Goal: Information Seeking & Learning: Check status

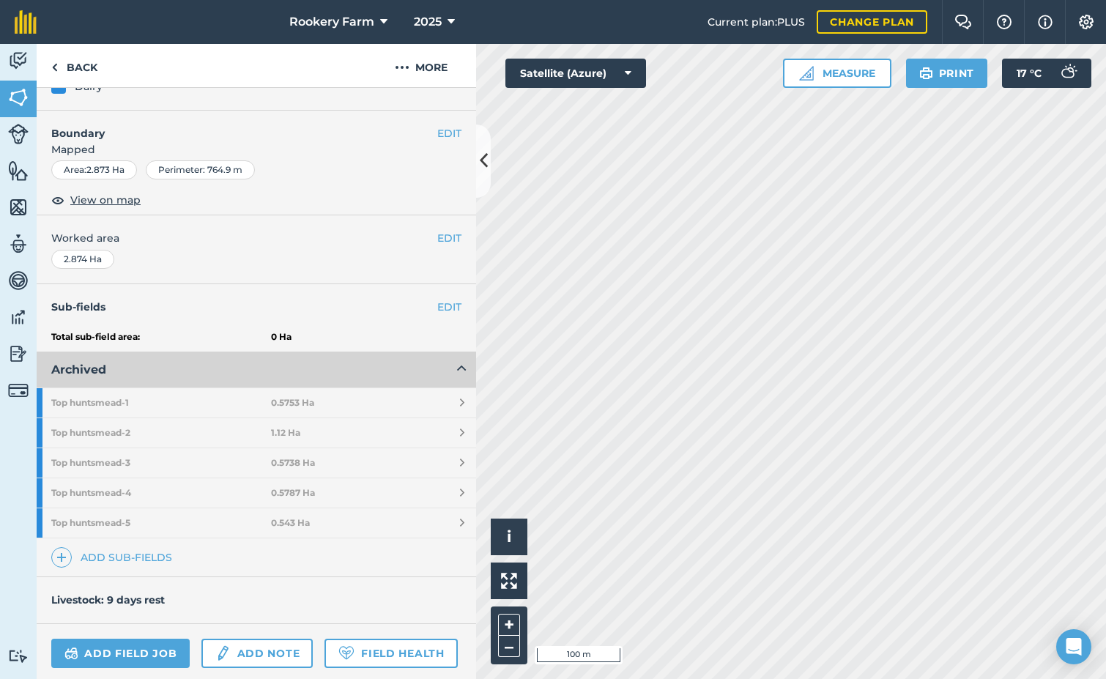
scroll to position [220, 0]
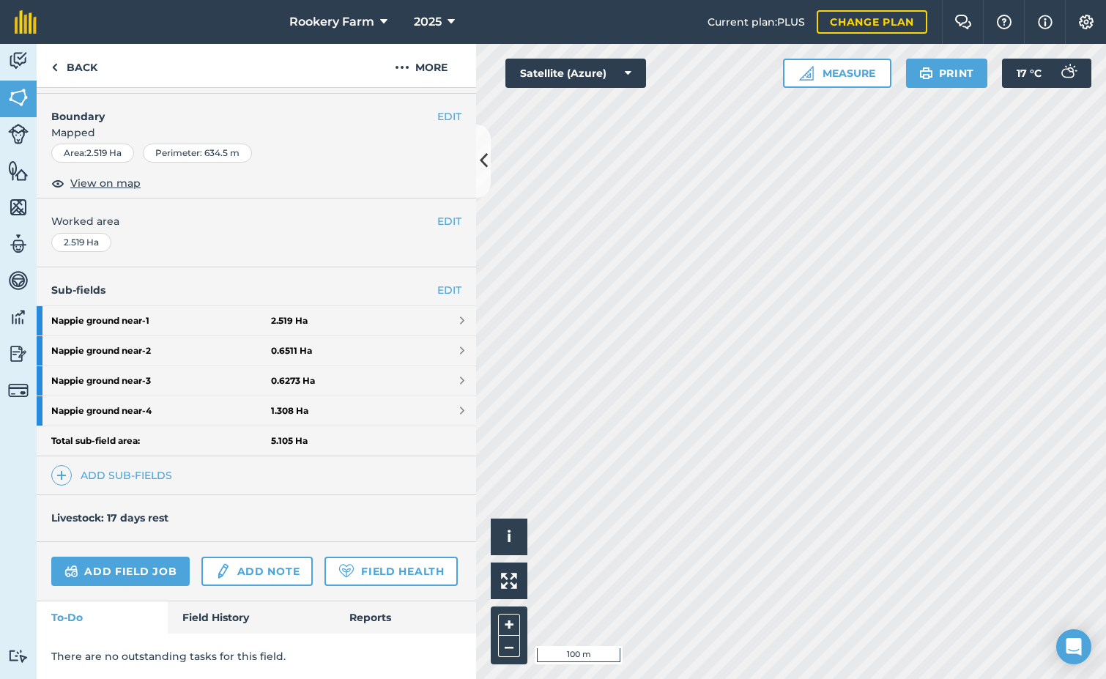
scroll to position [226, 0]
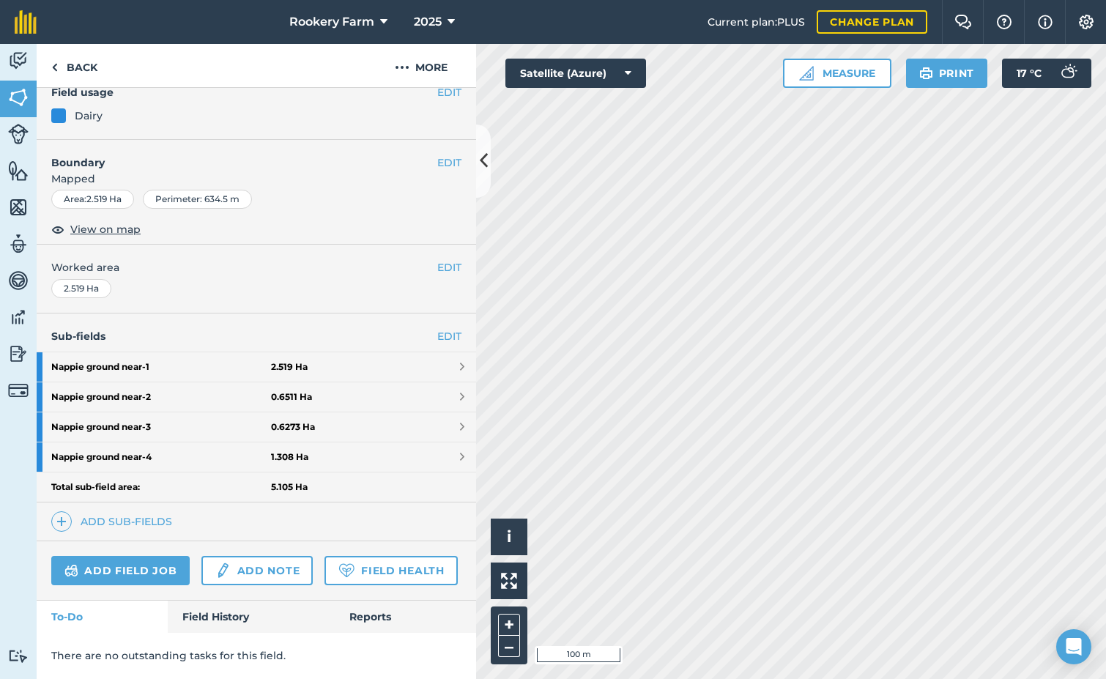
scroll to position [226, 0]
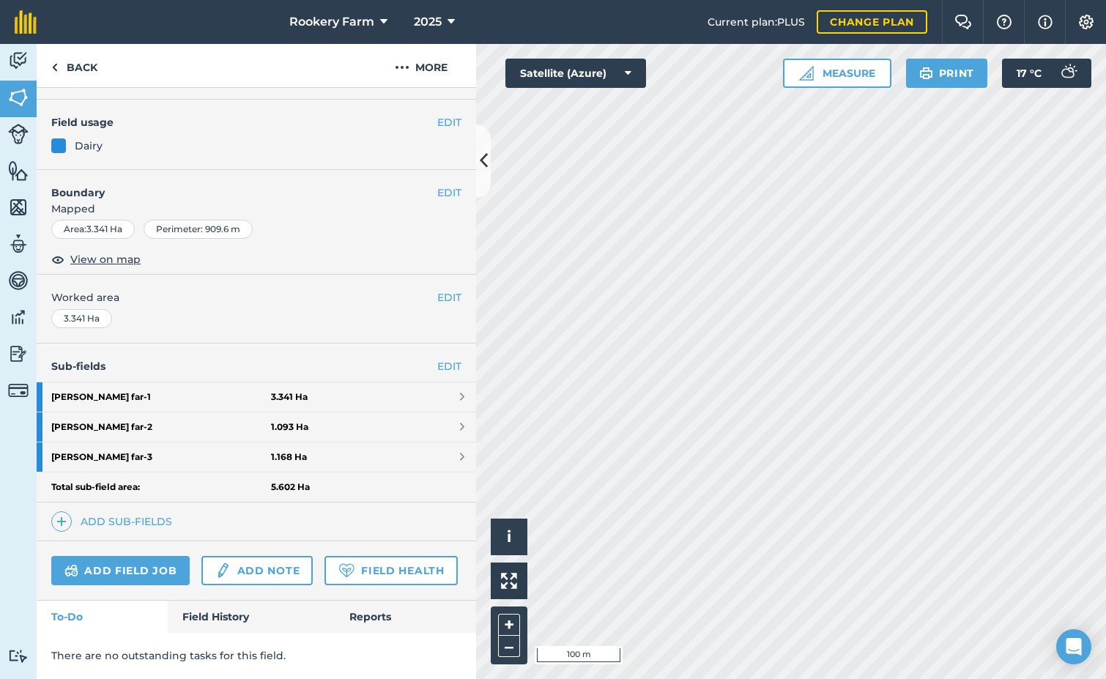
scroll to position [196, 0]
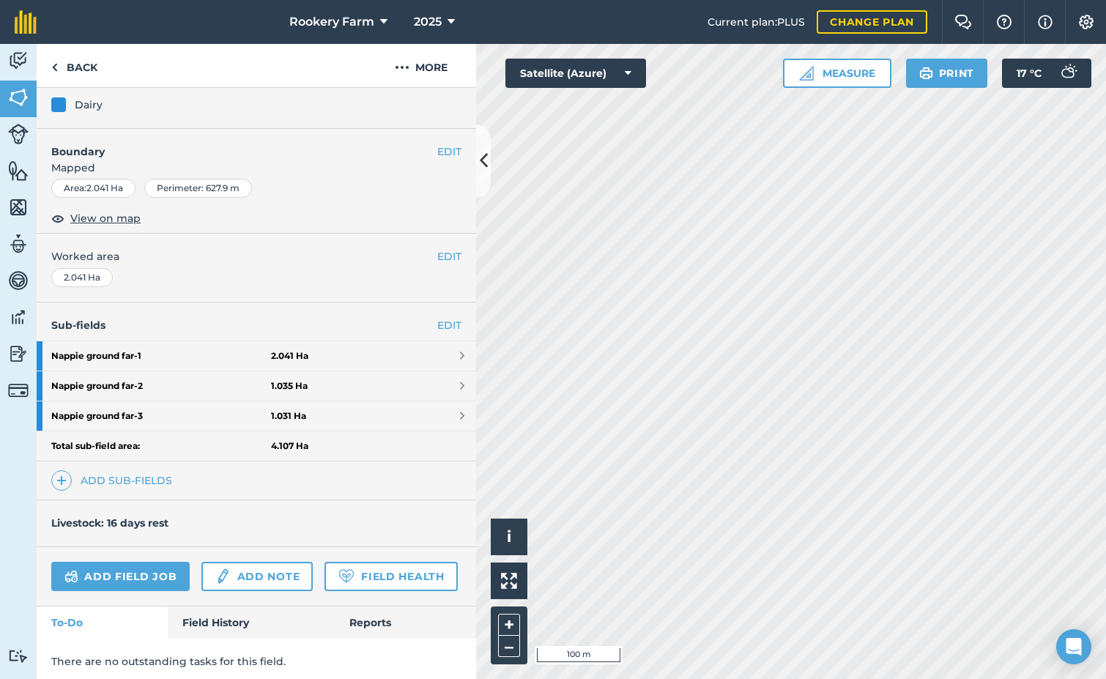
scroll to position [196, 0]
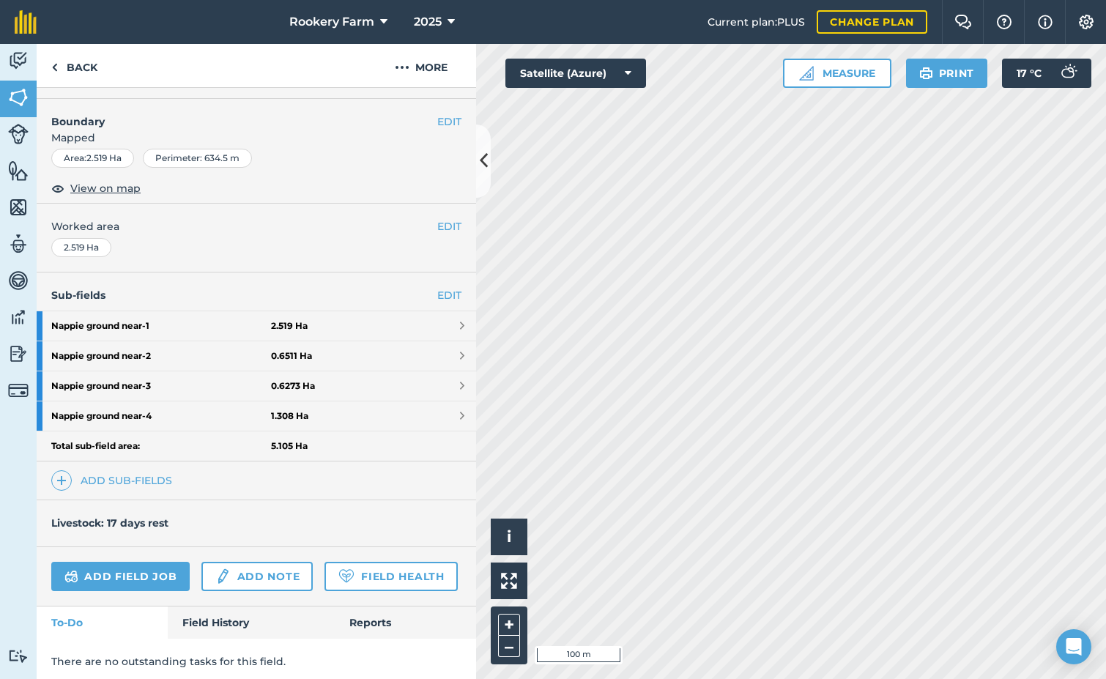
scroll to position [226, 0]
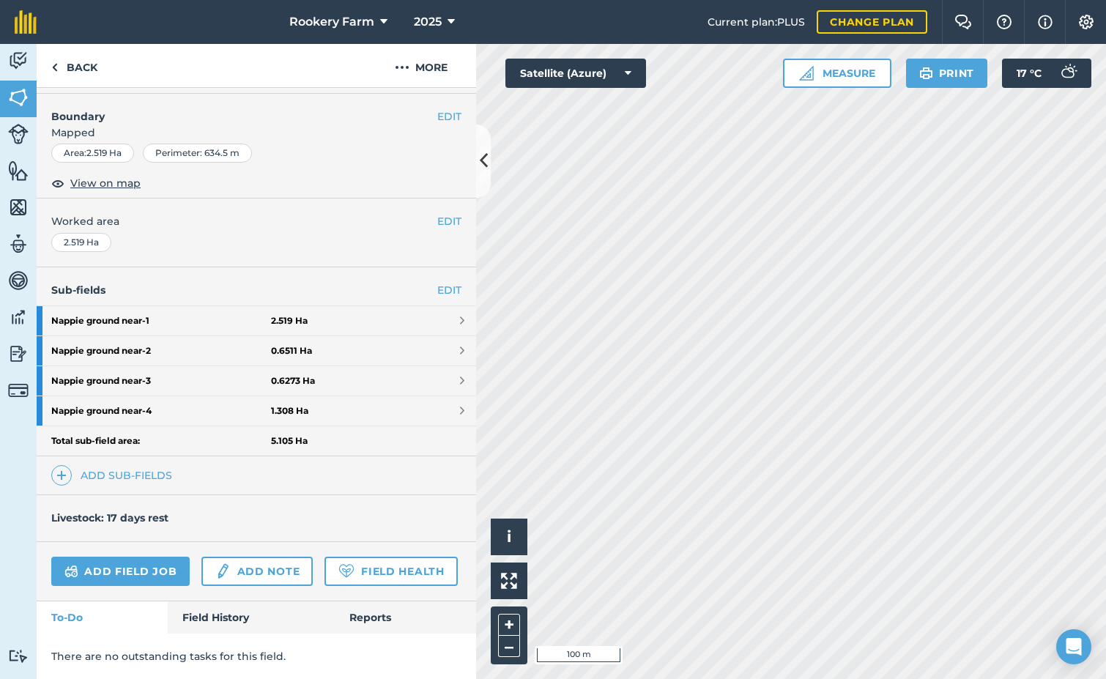
scroll to position [196, 0]
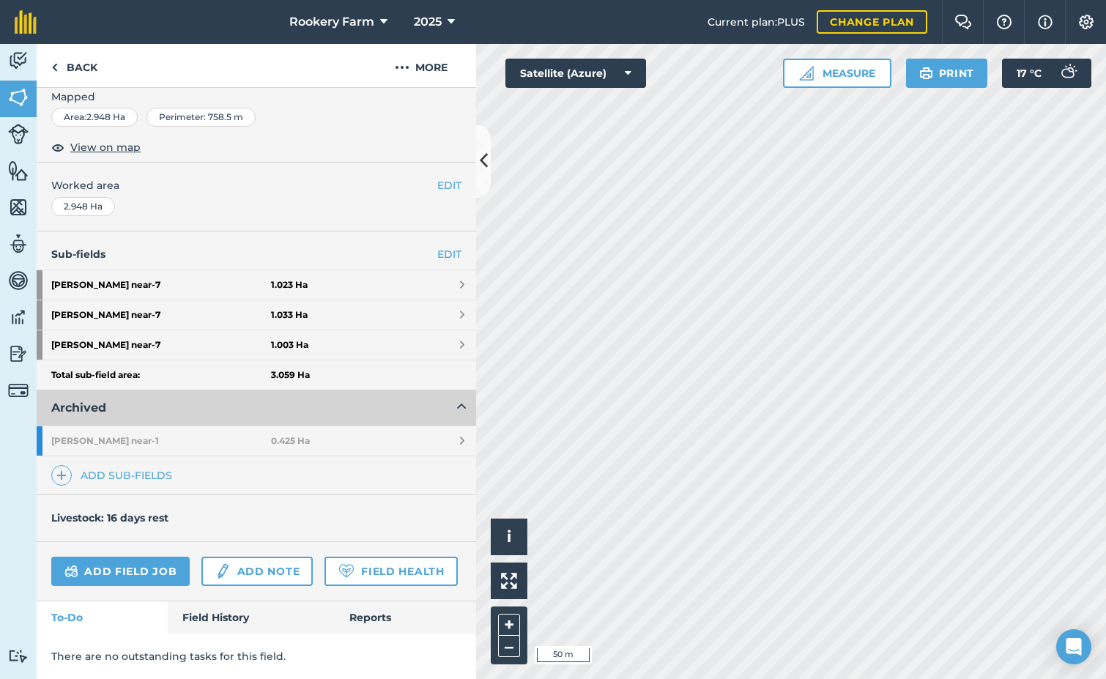
scroll to position [216, 0]
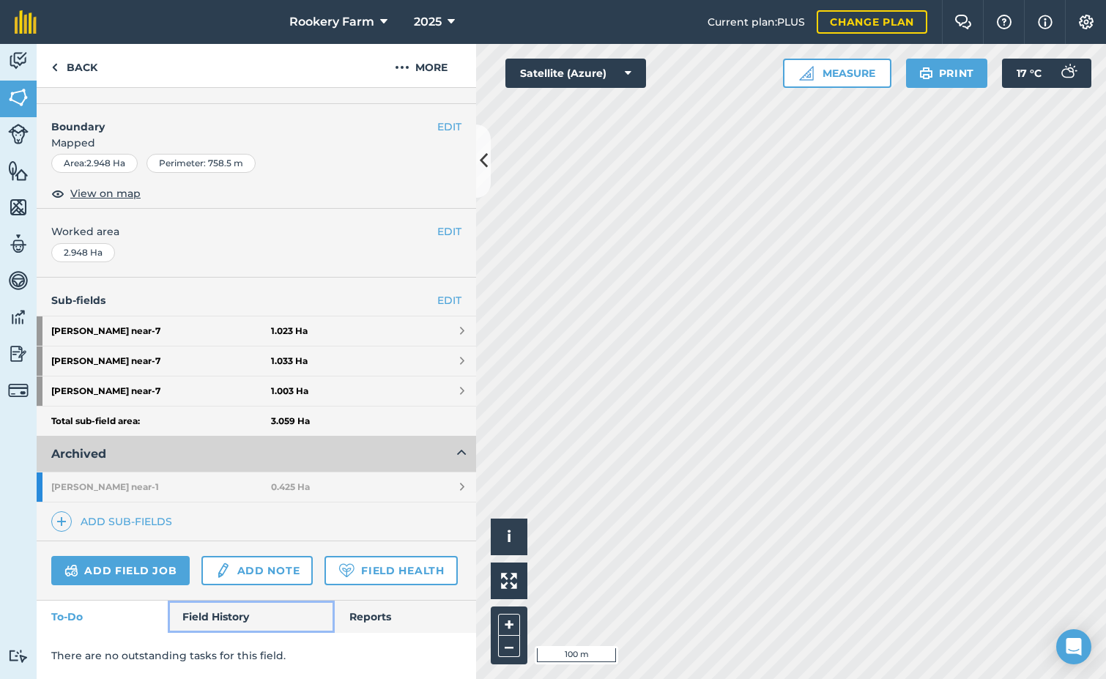
click at [215, 623] on link "Field History" at bounding box center [251, 616] width 166 height 32
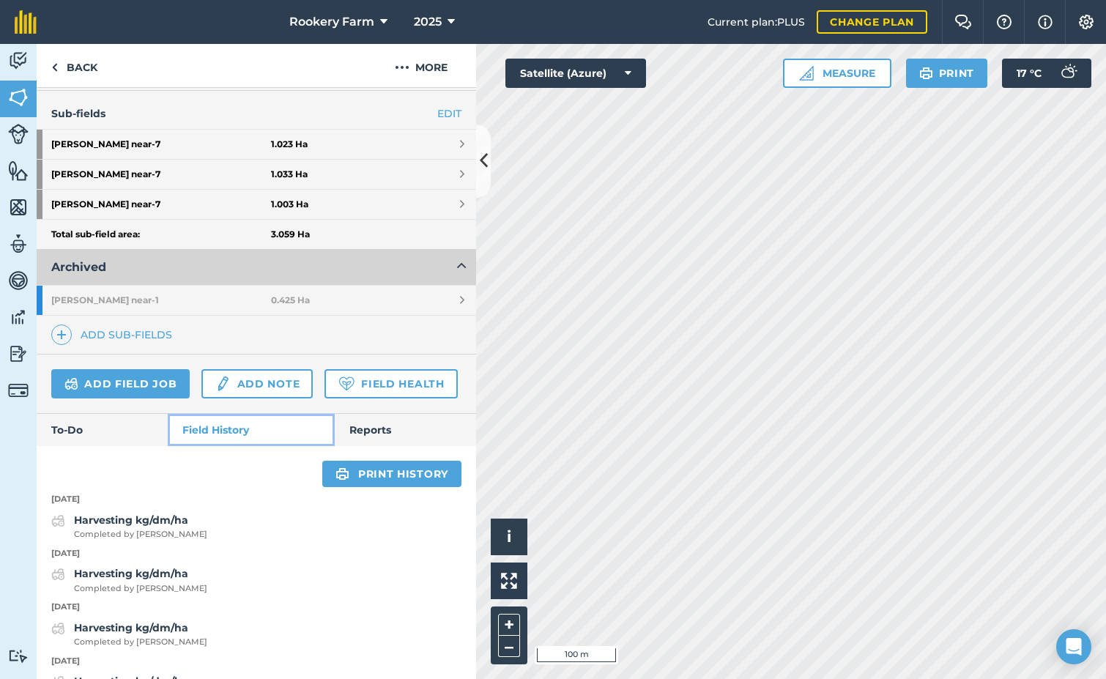
scroll to position [362, 0]
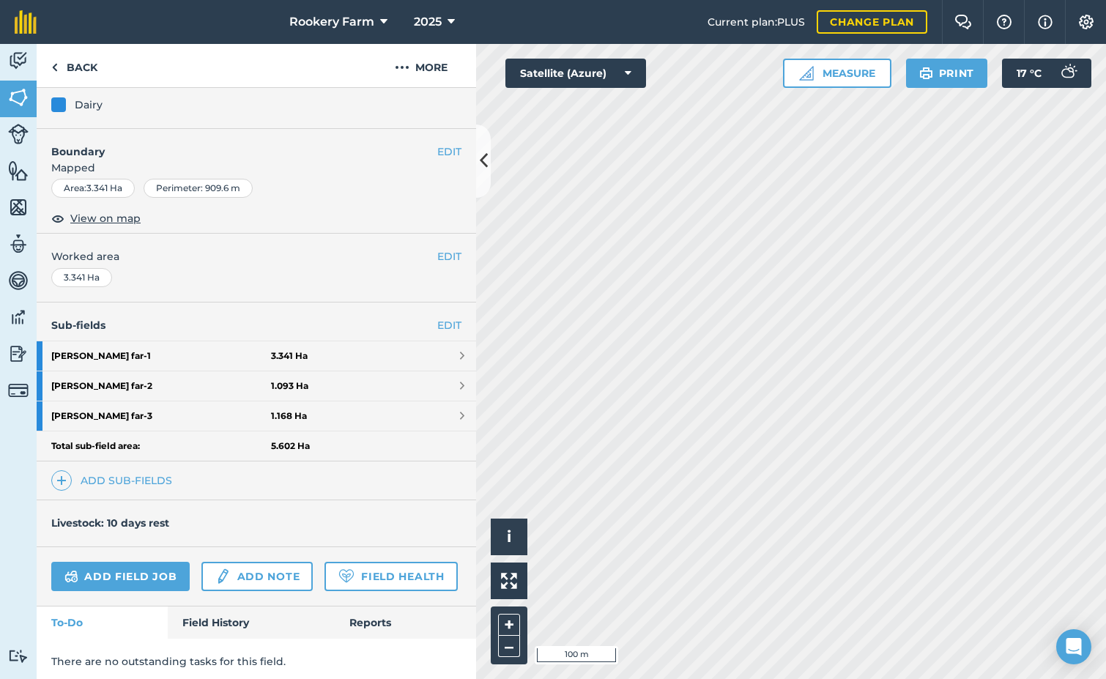
scroll to position [196, 0]
